Goal: Navigation & Orientation: Go to known website

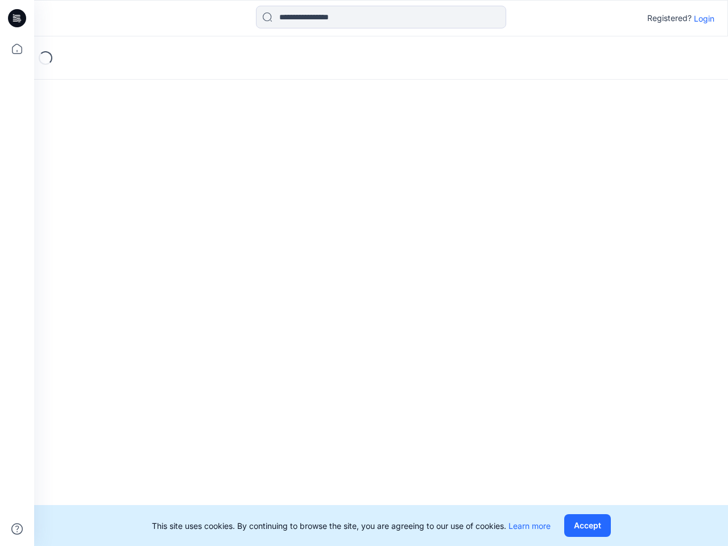
click at [364, 273] on div "Loading..." at bounding box center [381, 291] width 694 height 510
click at [18, 18] on icon at bounding box center [18, 18] width 5 height 1
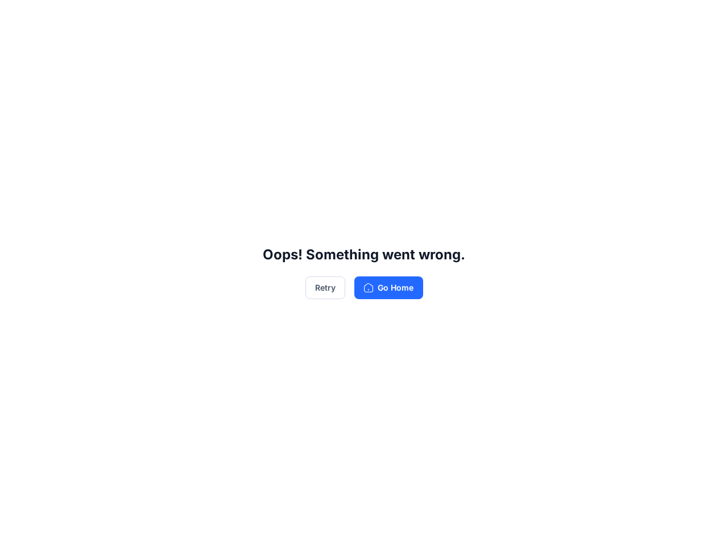
click at [17, 49] on div "Oops! Something went wrong. Retry Go Home" at bounding box center [364, 273] width 728 height 546
click at [17, 529] on div "Oops! Something went wrong. Retry Go Home" at bounding box center [364, 273] width 728 height 546
click at [381, 17] on div "Oops! Something went wrong. Retry Go Home" at bounding box center [364, 273] width 728 height 546
click at [704, 18] on div "Oops! Something went wrong. Retry Go Home" at bounding box center [364, 273] width 728 height 546
click at [587, 525] on div "Oops! Something went wrong. Retry Go Home" at bounding box center [364, 273] width 728 height 546
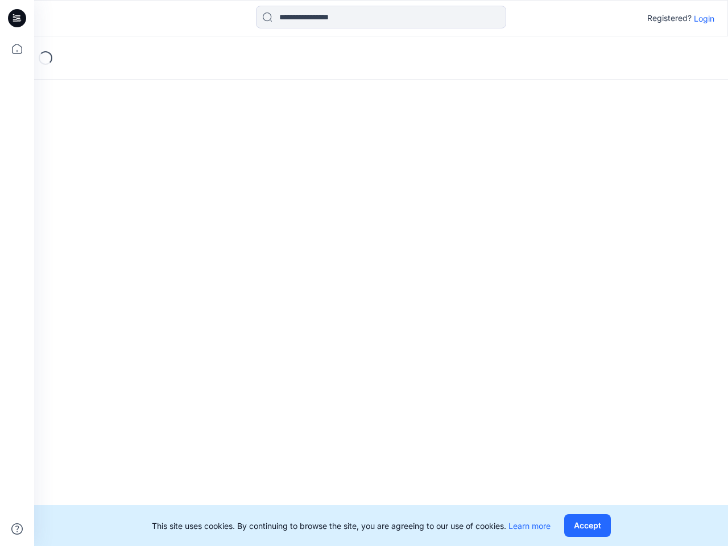
click at [364, 273] on div "Loading..." at bounding box center [381, 291] width 694 height 510
click at [18, 18] on icon at bounding box center [18, 18] width 5 height 1
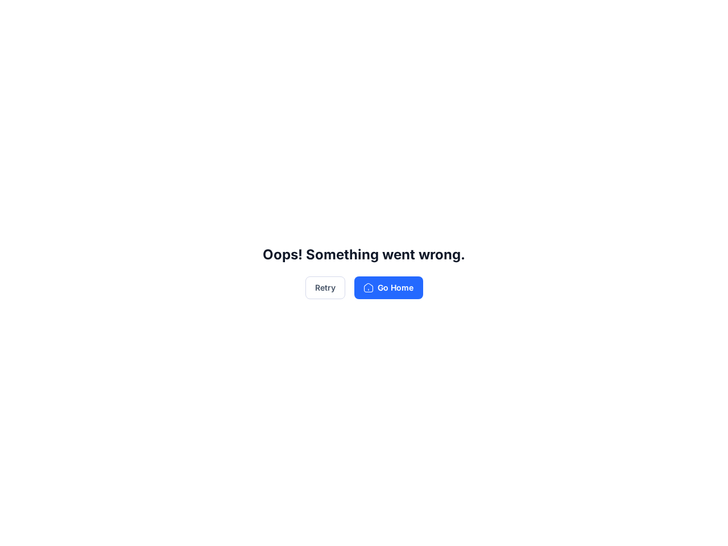
click at [17, 49] on div "Oops! Something went wrong. Retry Go Home" at bounding box center [364, 273] width 728 height 546
click at [17, 529] on div "Oops! Something went wrong. Retry Go Home" at bounding box center [364, 273] width 728 height 546
click at [381, 17] on div "Oops! Something went wrong. Retry Go Home" at bounding box center [364, 273] width 728 height 546
click at [704, 18] on div "Oops! Something went wrong. Retry Go Home" at bounding box center [364, 273] width 728 height 546
click at [587, 525] on div "Oops! Something went wrong. Retry Go Home" at bounding box center [364, 273] width 728 height 546
